Goal: Complete application form: Complete application form

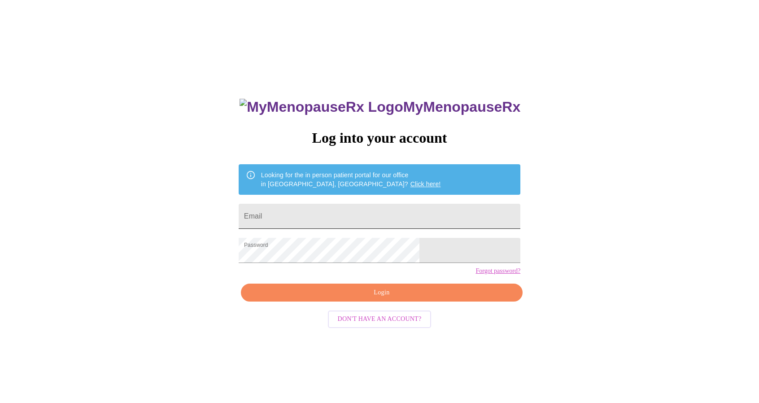
click at [326, 211] on input "Email" at bounding box center [380, 216] width 282 height 25
type input "[EMAIL_ADDRESS][DOMAIN_NAME]"
click at [359, 298] on span "Login" at bounding box center [381, 292] width 261 height 11
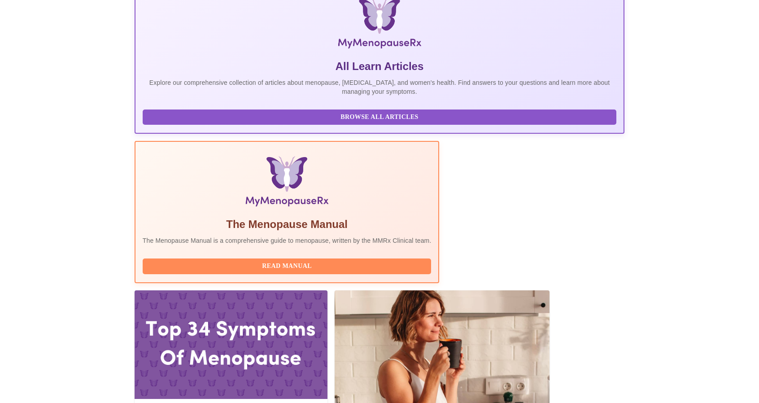
scroll to position [147, 0]
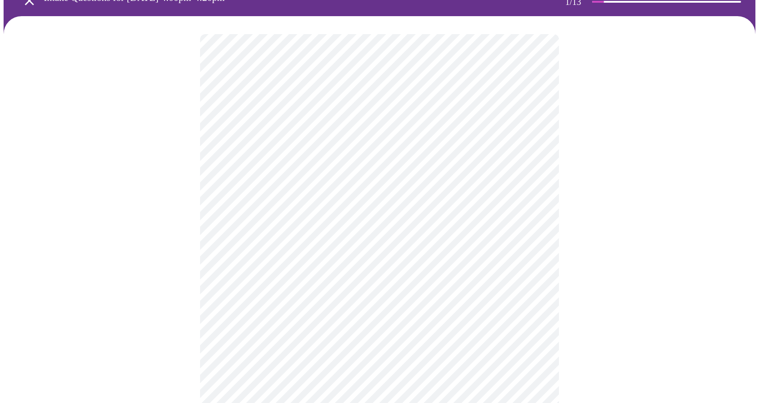
scroll to position [50, 0]
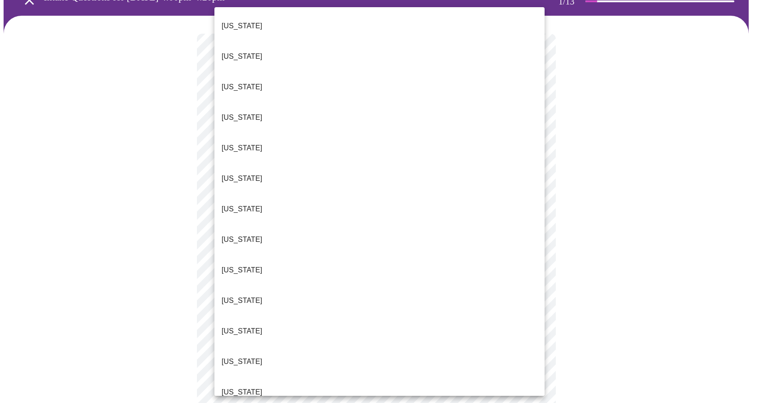
click at [536, 144] on body "MyMenopauseRx Appointments Messaging Labs Uploads Medications Community Refer a…" at bounding box center [380, 362] width 752 height 818
click at [315, 377] on li "[US_STATE]" at bounding box center [379, 392] width 330 height 31
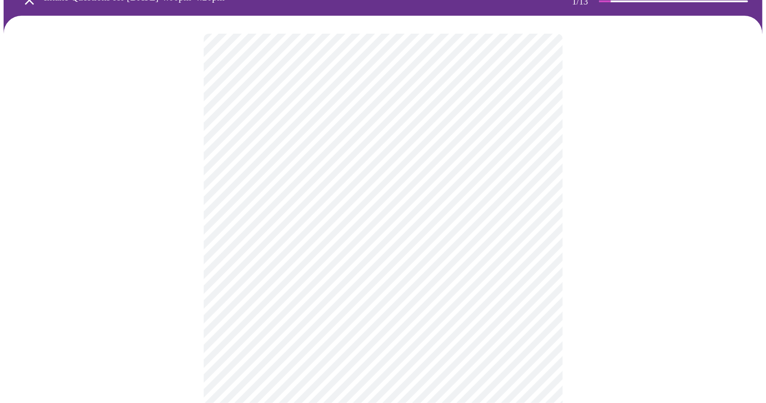
click at [541, 212] on body "MyMenopauseRx Appointments Messaging Labs Uploads Medications Community Refer a…" at bounding box center [383, 359] width 759 height 813
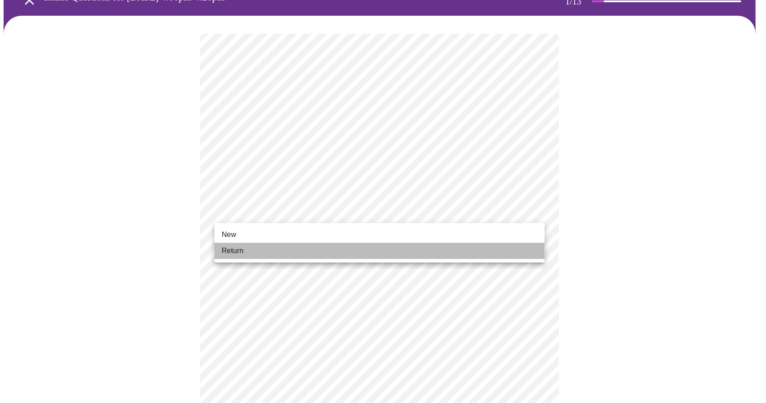
click at [376, 248] on li "Return" at bounding box center [379, 251] width 330 height 16
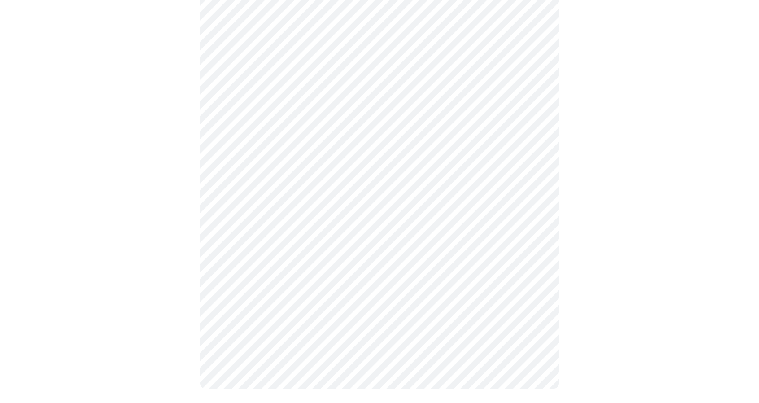
scroll to position [0, 0]
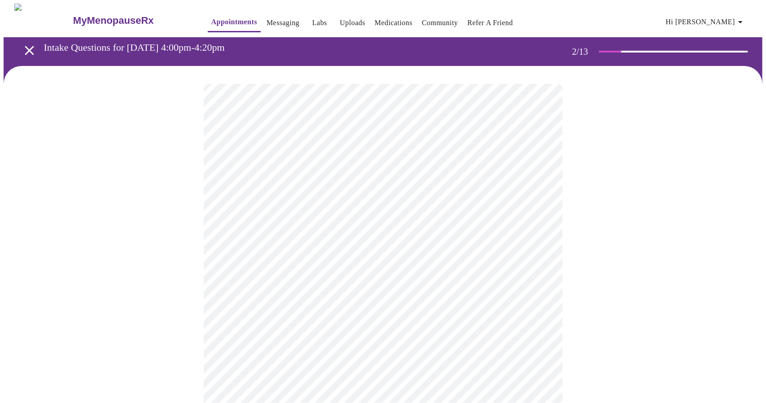
click at [537, 184] on body "MyMenopauseRx Appointments Messaging Labs Uploads Medications Community Refer a…" at bounding box center [383, 273] width 759 height 539
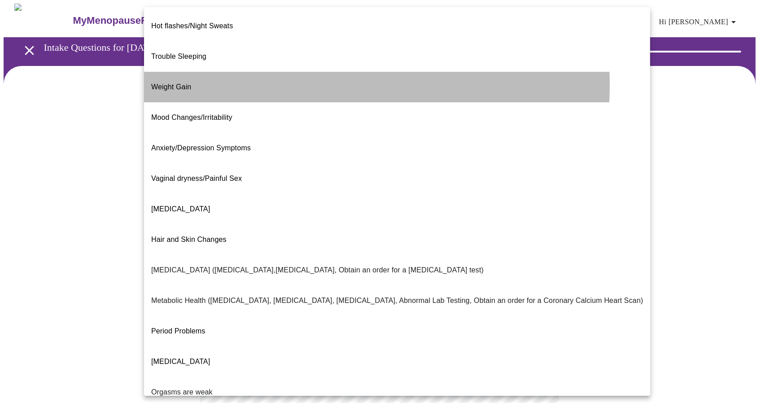
click at [255, 72] on li "Weight Gain" at bounding box center [397, 87] width 506 height 31
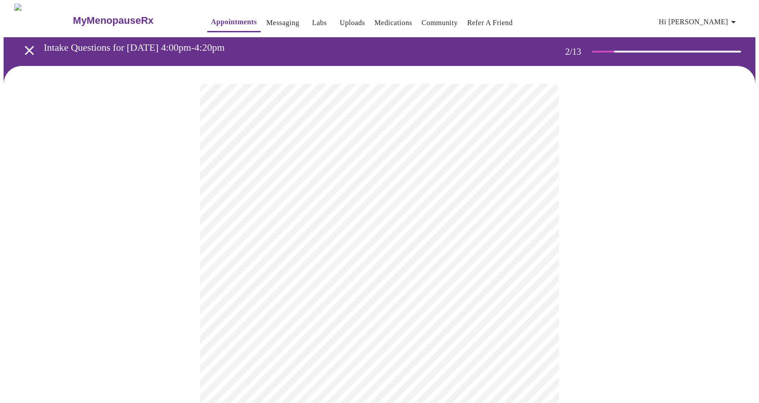
scroll to position [66, 0]
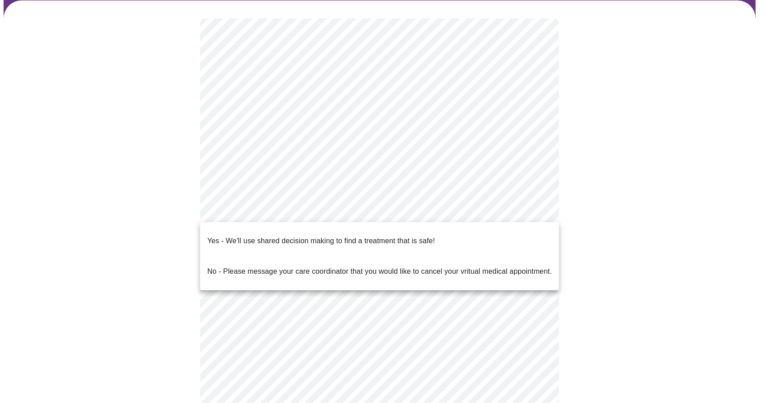
click at [536, 210] on body "MyMenopauseRx Appointments Messaging Labs Uploads Medications Community Refer a…" at bounding box center [383, 205] width 759 height 534
click at [463, 234] on li "Yes - We'll use shared decision making to find a treatment that is safe!" at bounding box center [379, 241] width 359 height 31
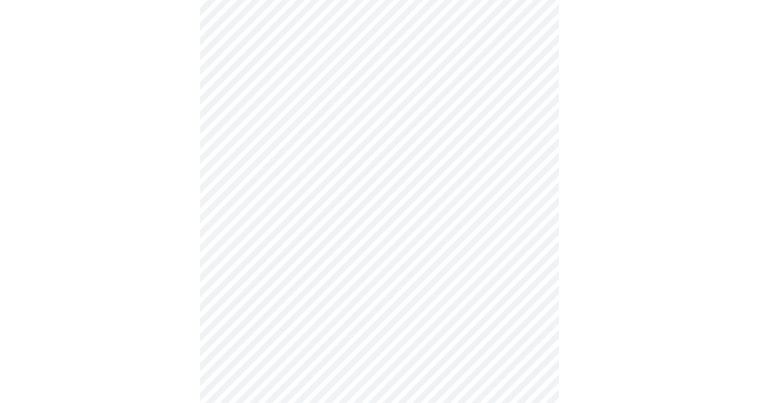
scroll to position [0, 0]
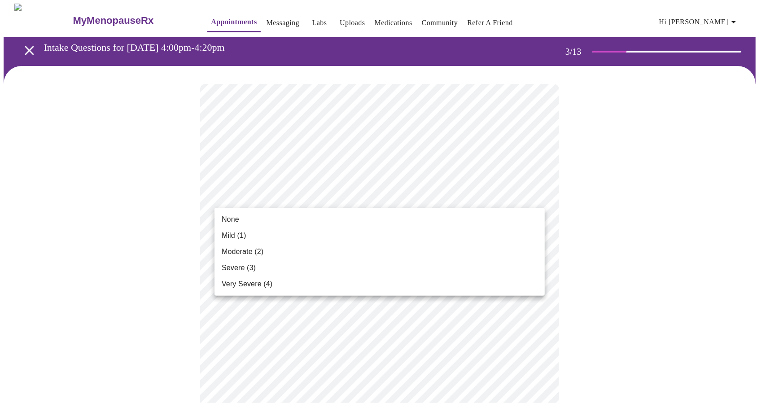
click at [413, 238] on li "Mild (1)" at bounding box center [379, 235] width 330 height 16
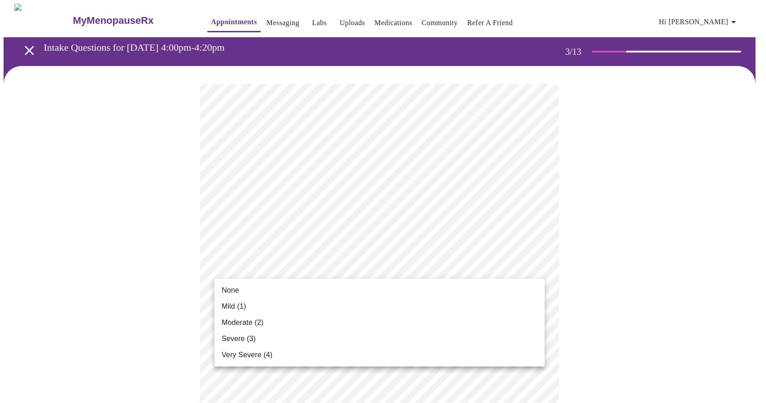
click at [437, 294] on li "None" at bounding box center [379, 290] width 330 height 16
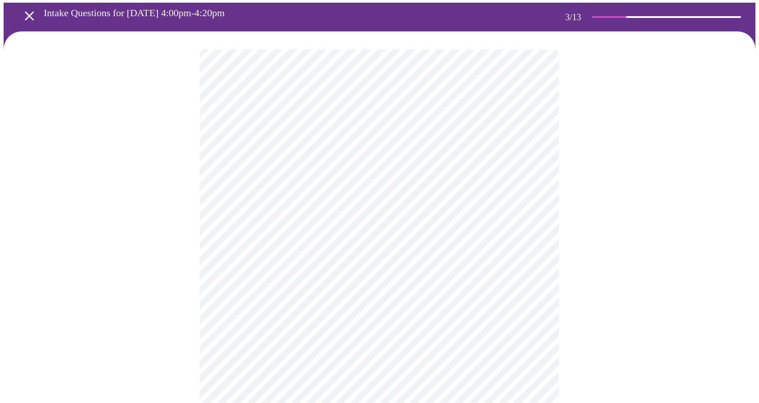
scroll to position [35, 0]
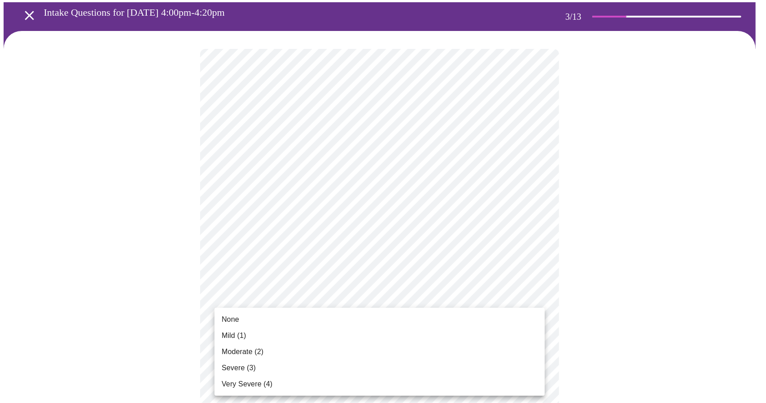
click at [395, 332] on li "Mild (1)" at bounding box center [379, 336] width 330 height 16
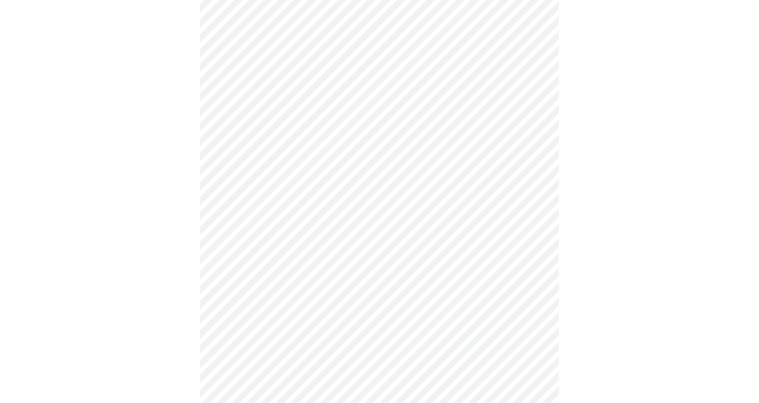
scroll to position [95, 0]
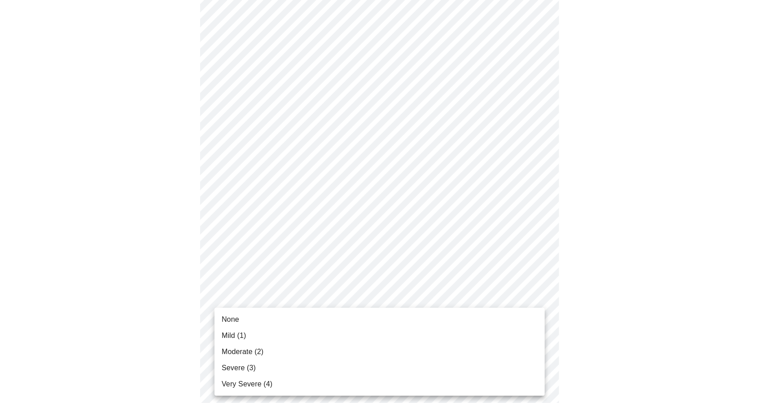
click at [408, 340] on li "Mild (1)" at bounding box center [379, 336] width 330 height 16
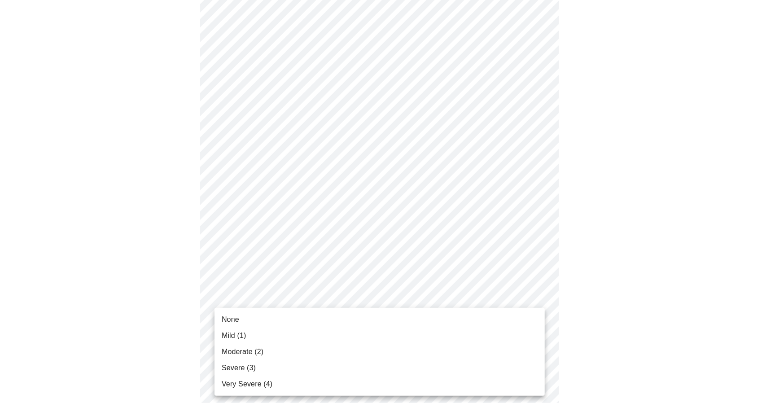
click at [408, 324] on li "None" at bounding box center [379, 319] width 330 height 16
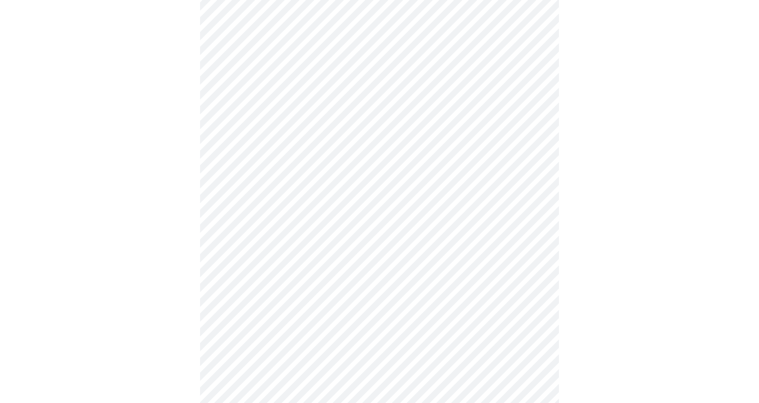
scroll to position [262, 0]
click at [537, 262] on body "MyMenopauseRx Appointments Messaging Labs Uploads Medications Community Refer a…" at bounding box center [383, 306] width 759 height 1131
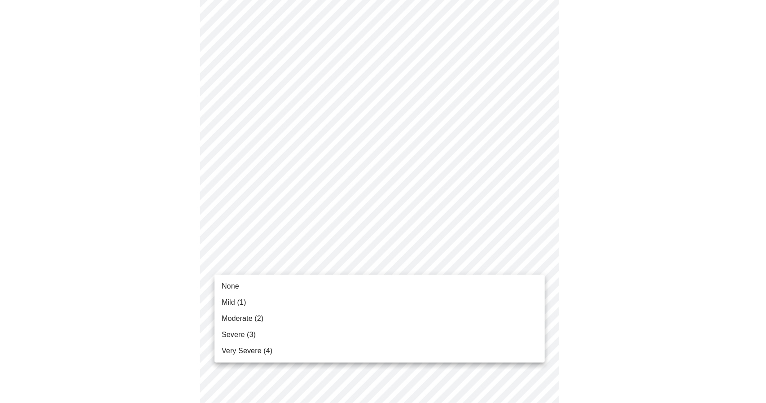
click at [398, 297] on li "Mild (1)" at bounding box center [379, 302] width 330 height 16
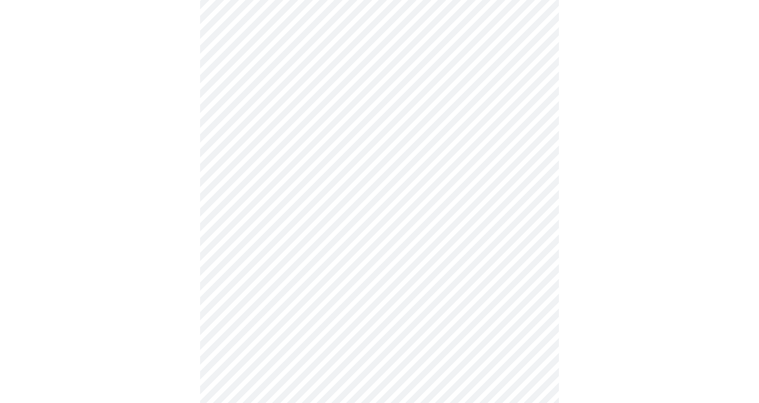
scroll to position [381, 0]
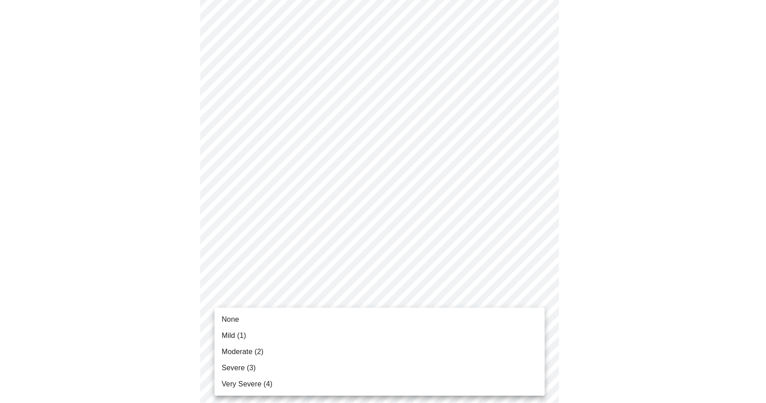
click at [538, 299] on body "MyMenopauseRx Appointments Messaging Labs Uploads Medications Community Refer a…" at bounding box center [383, 182] width 759 height 1118
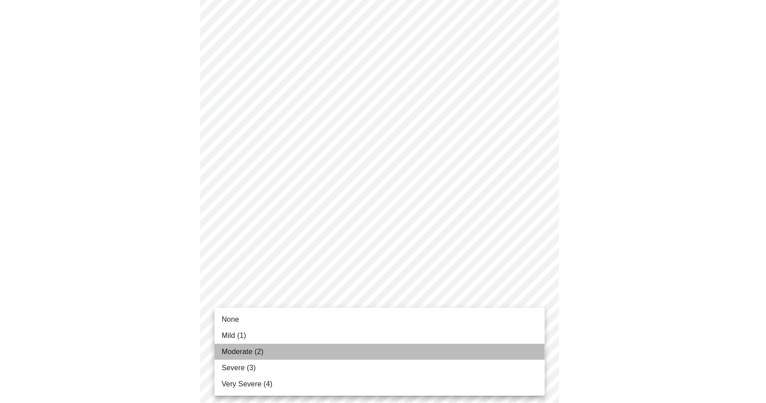
click at [400, 355] on li "Moderate (2)" at bounding box center [379, 352] width 330 height 16
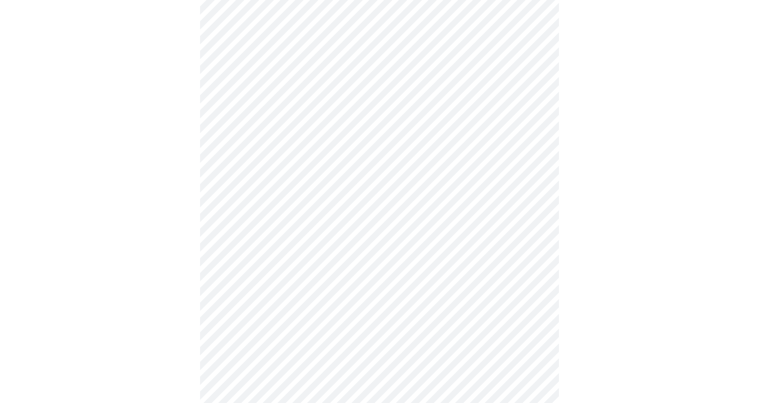
scroll to position [419, 0]
click at [536, 329] on body "MyMenopauseRx Appointments Messaging Labs Uploads Medications Community Refer a…" at bounding box center [380, 138] width 752 height 1106
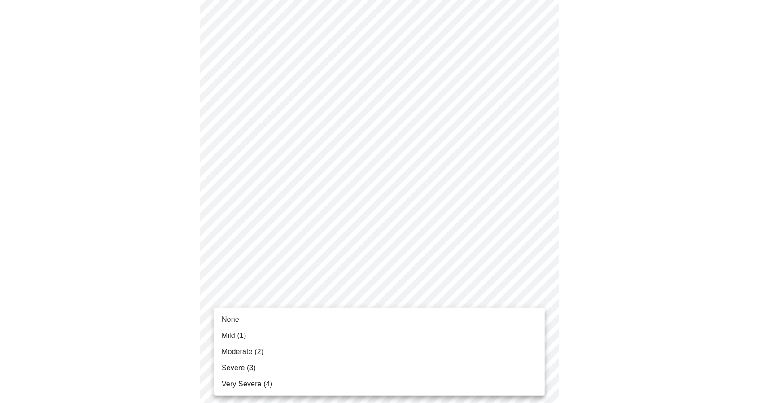
click at [335, 333] on li "Mild (1)" at bounding box center [379, 336] width 330 height 16
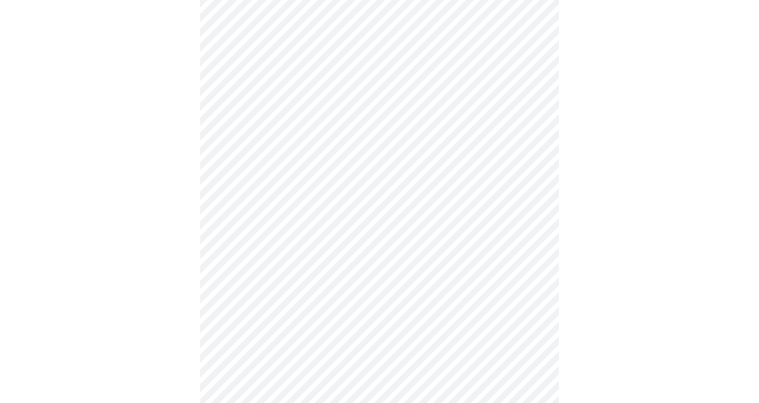
scroll to position [501, 0]
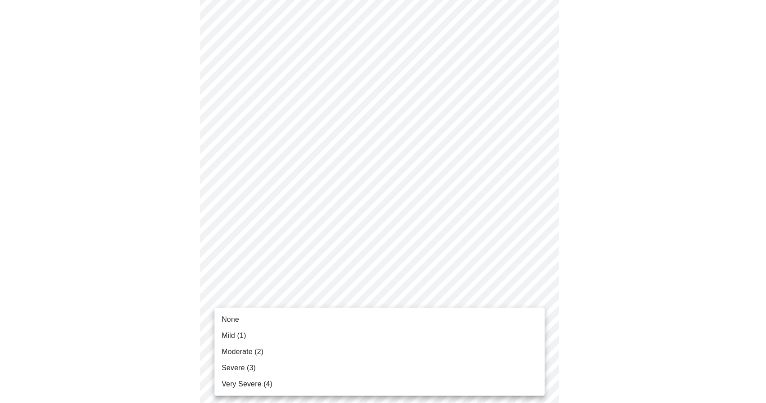
click at [536, 318] on body "MyMenopauseRx Appointments Messaging Labs Uploads Medications Community Refer a…" at bounding box center [383, 49] width 759 height 1093
click at [372, 347] on li "Moderate (2)" at bounding box center [379, 352] width 330 height 16
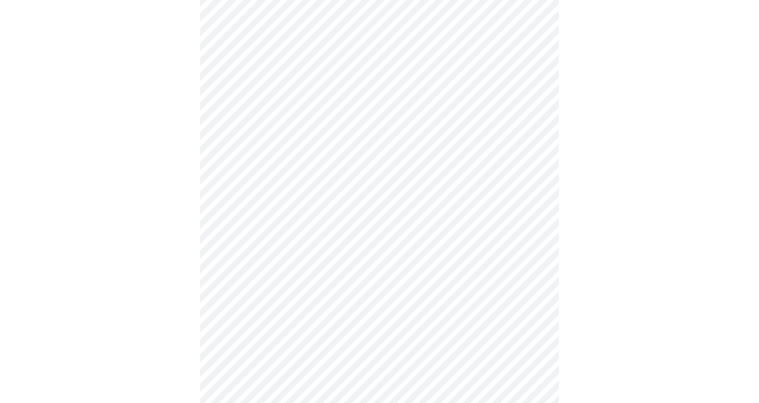
scroll to position [585, 0]
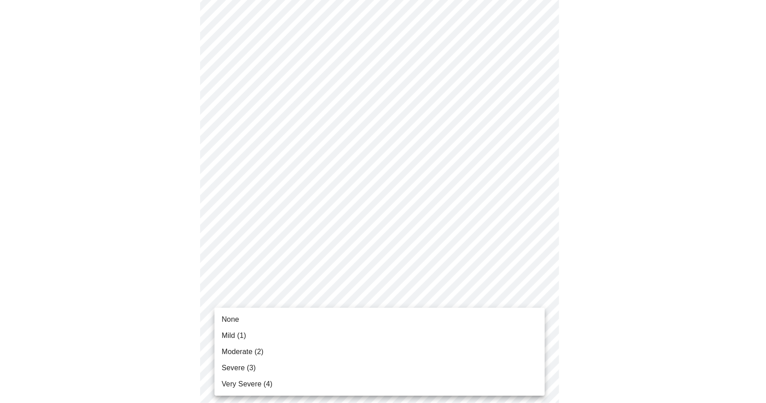
click at [379, 350] on li "Moderate (2)" at bounding box center [379, 352] width 330 height 16
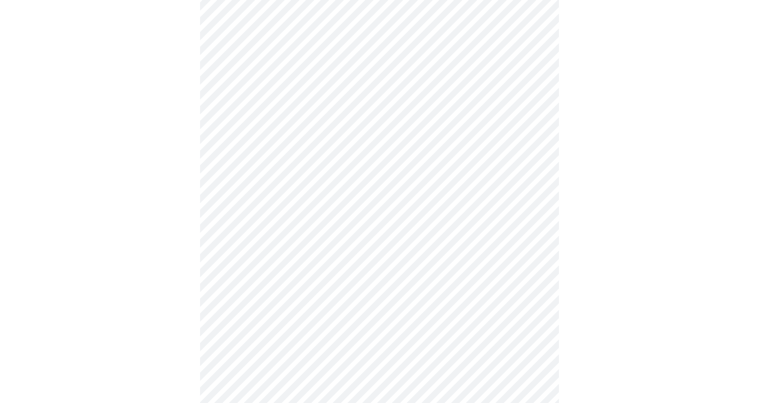
scroll to position [284, 0]
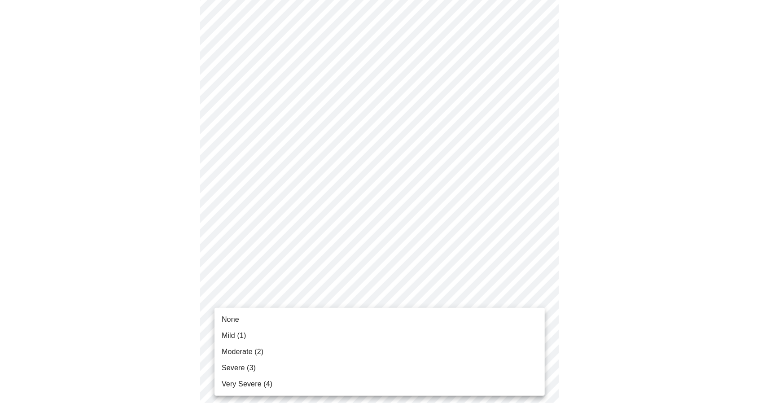
click at [537, 310] on body "MyMenopauseRx Appointments Messaging Labs Uploads Medications Community Refer a…" at bounding box center [383, 254] width 759 height 1068
click at [473, 333] on li "Mild (1)" at bounding box center [379, 336] width 330 height 16
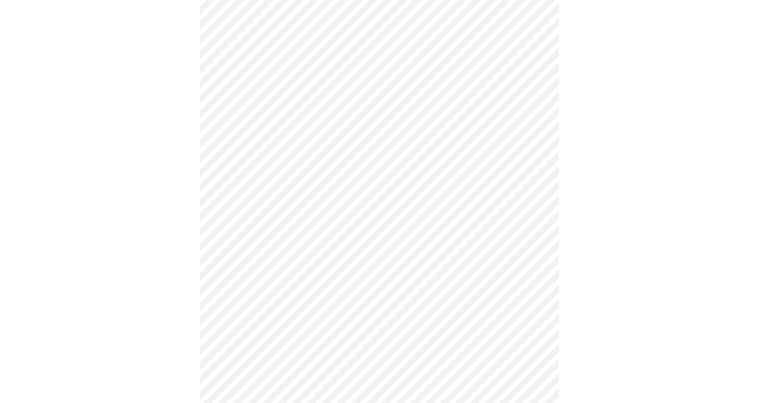
scroll to position [226, 0]
click at [536, 318] on body "MyMenopauseRx Appointments Messaging Labs Uploads Medications Community Refer a…" at bounding box center [383, 219] width 759 height 884
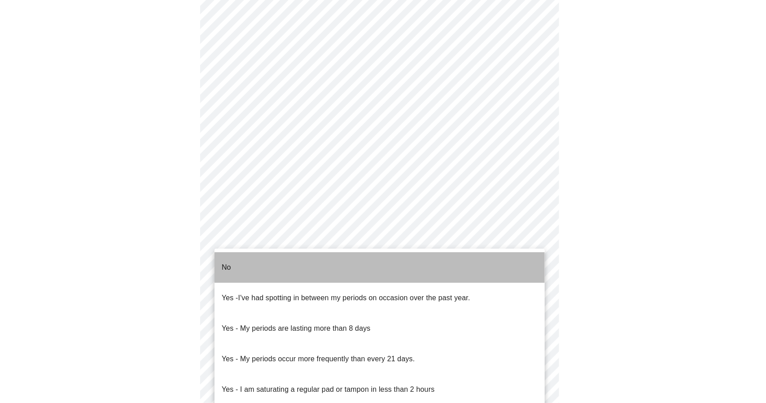
click at [402, 267] on li "No" at bounding box center [379, 267] width 330 height 31
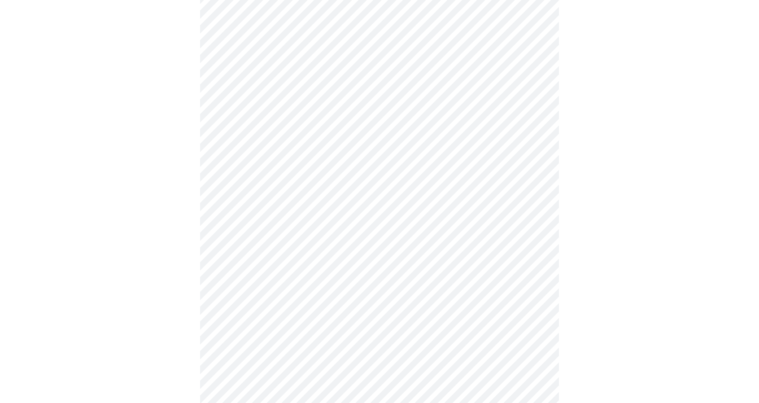
scroll to position [328, 0]
click at [535, 283] on body "MyMenopauseRx Appointments Messaging Labs Uploads Medications Community Refer a…" at bounding box center [380, 114] width 752 height 879
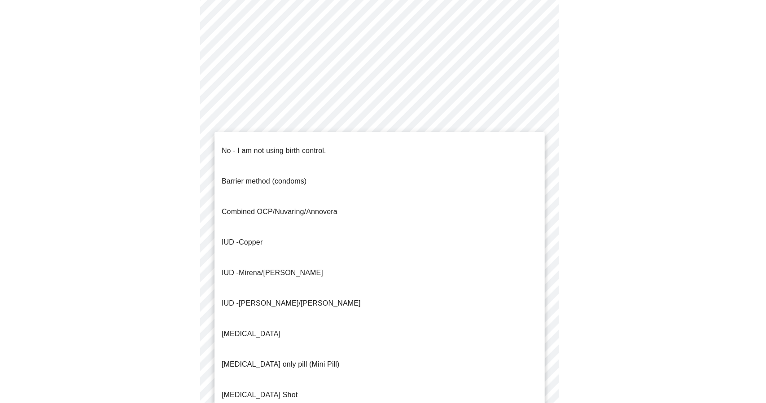
click at [352, 140] on li "No - I am not using birth control." at bounding box center [379, 151] width 330 height 31
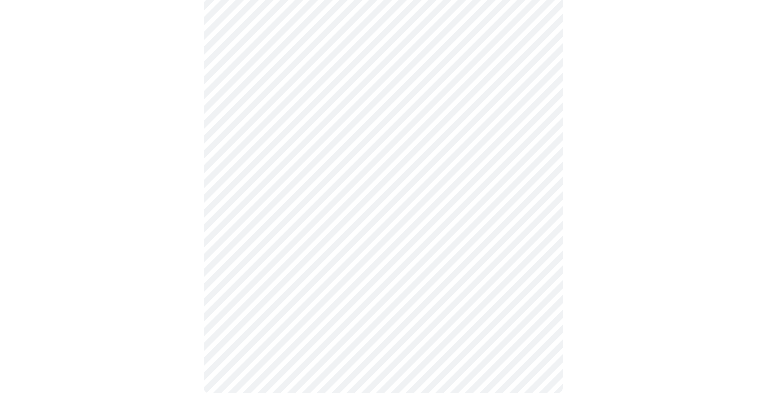
scroll to position [471, 0]
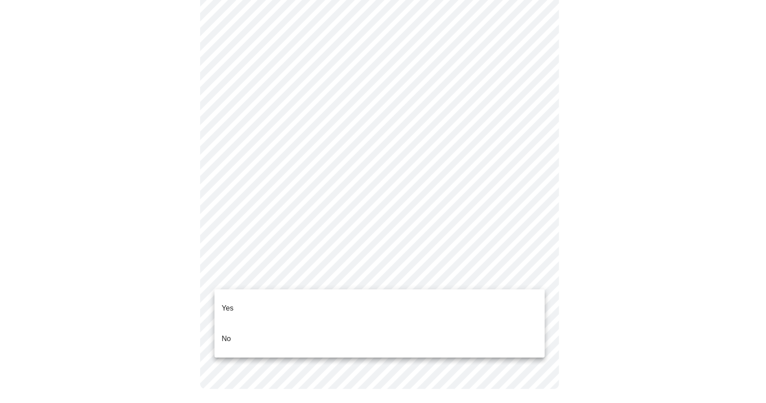
click at [391, 324] on li "No" at bounding box center [379, 339] width 330 height 31
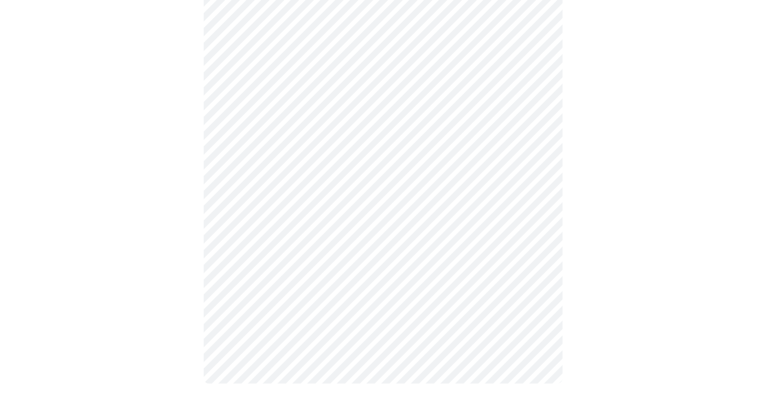
scroll to position [466, 0]
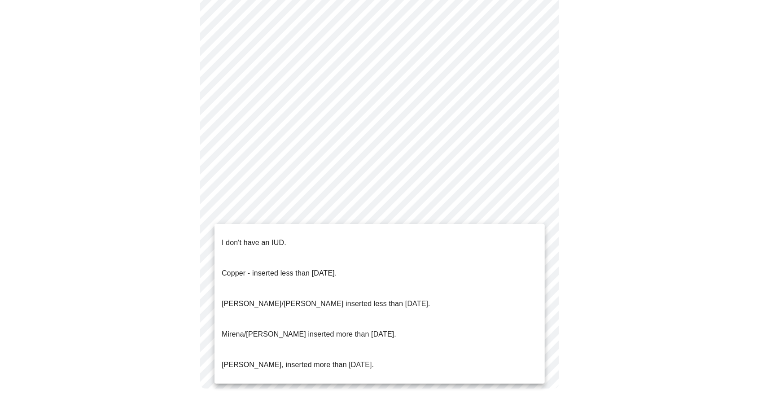
click at [433, 232] on li "I don't have an IUD." at bounding box center [379, 242] width 330 height 31
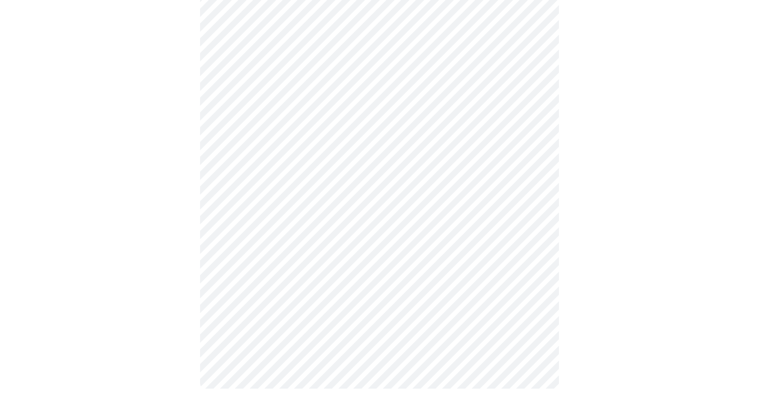
scroll to position [0, 0]
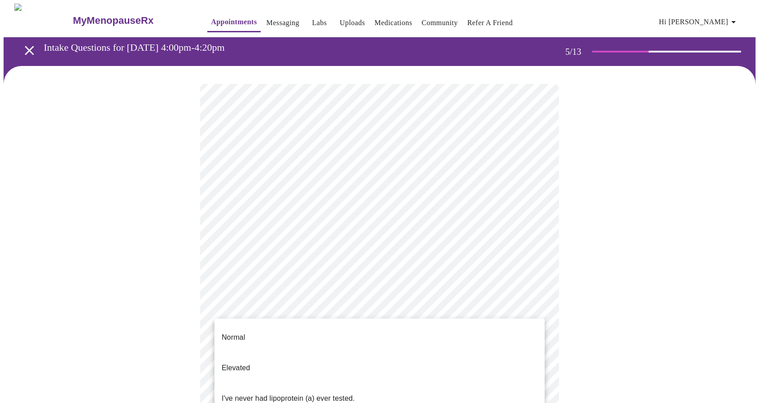
click at [536, 309] on body "MyMenopauseRx Appointments Messaging Labs Uploads Medications Community Refer a…" at bounding box center [383, 335] width 759 height 663
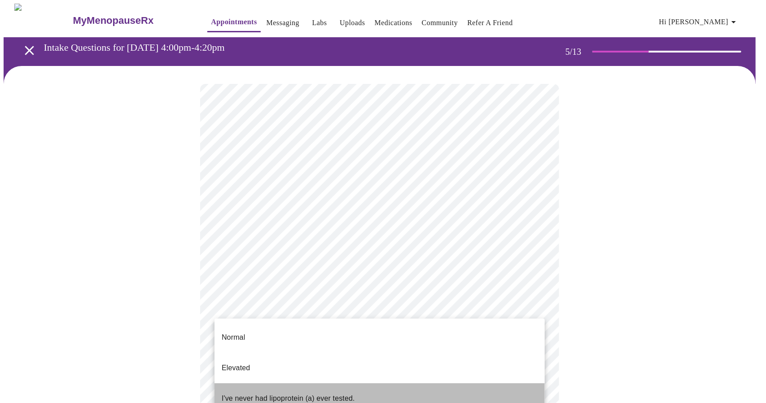
click at [468, 383] on li "I've never had lipoprotein (a) ever tested." at bounding box center [379, 398] width 330 height 31
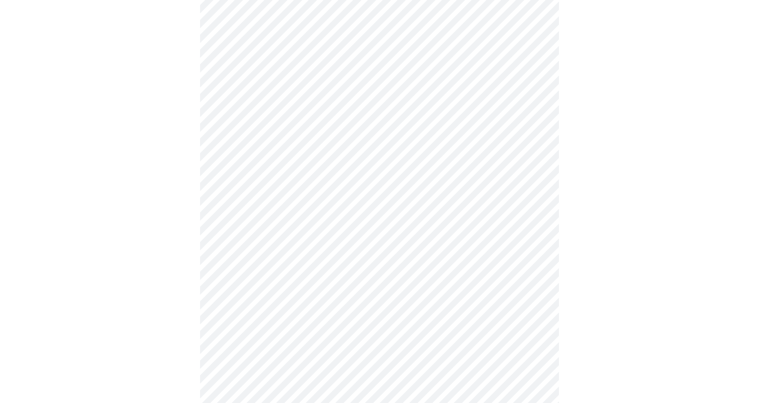
scroll to position [2286, 0]
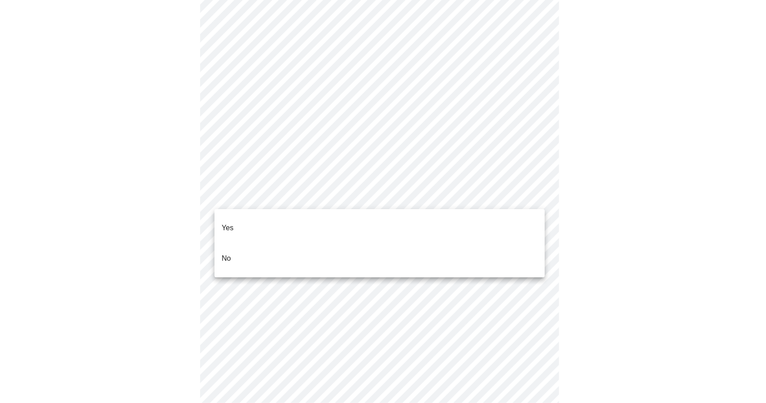
click at [360, 244] on li "No" at bounding box center [379, 258] width 330 height 31
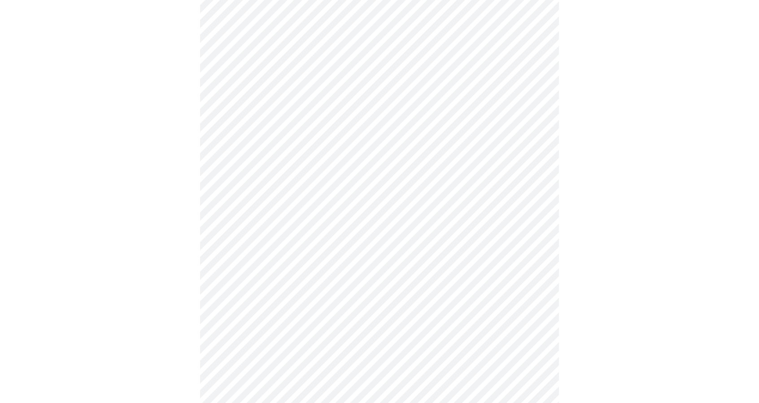
scroll to position [0, 0]
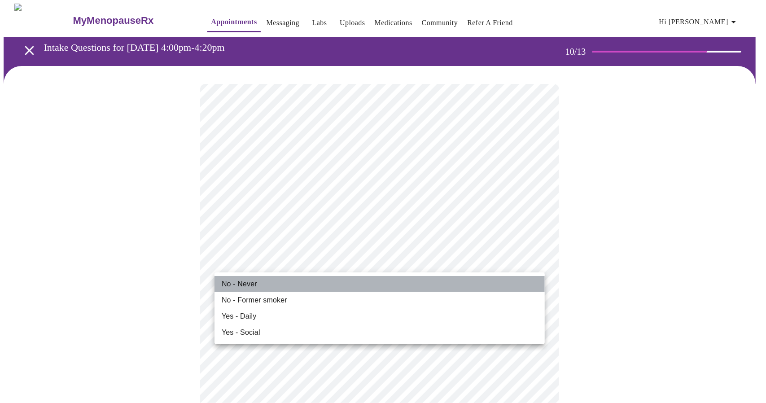
click at [460, 284] on li "No - Never" at bounding box center [379, 284] width 330 height 16
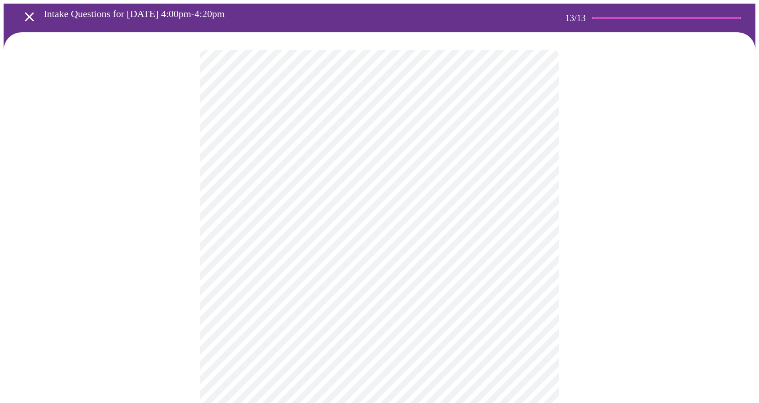
scroll to position [33, 0]
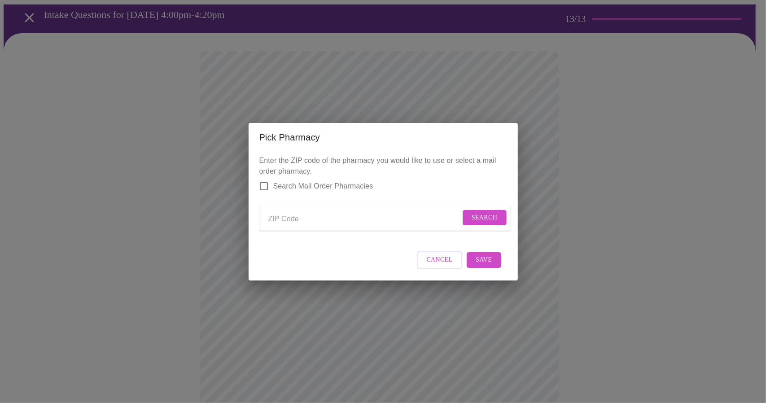
click at [365, 218] on input "Send a message to your care team" at bounding box center [364, 219] width 192 height 14
type input "e"
click at [547, 249] on div "Pick Pharmacy Enter the ZIP code of the pharmacy you would like to use or selec…" at bounding box center [383, 201] width 766 height 403
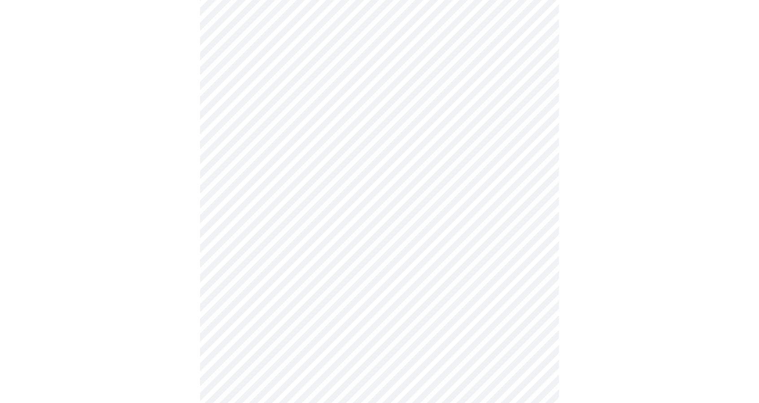
scroll to position [405, 0]
